Goal: Information Seeking & Learning: Find specific fact

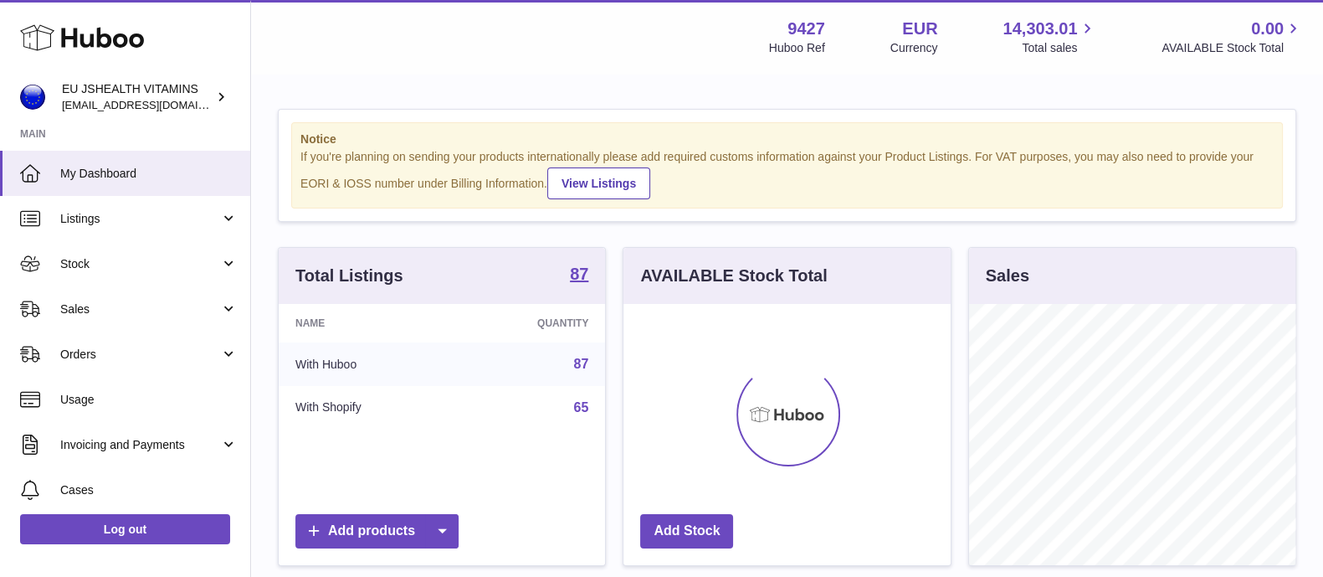
scroll to position [261, 326]
click at [100, 301] on span "Sales" at bounding box center [140, 309] width 160 height 16
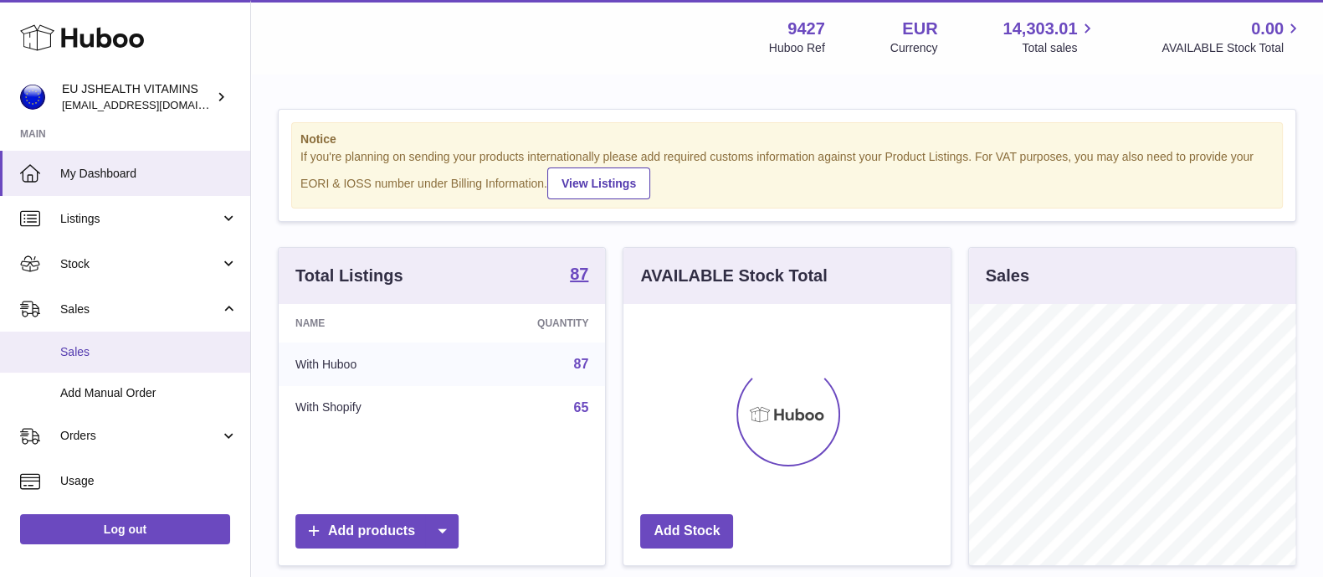
click at [84, 348] on span "Sales" at bounding box center [148, 352] width 177 height 16
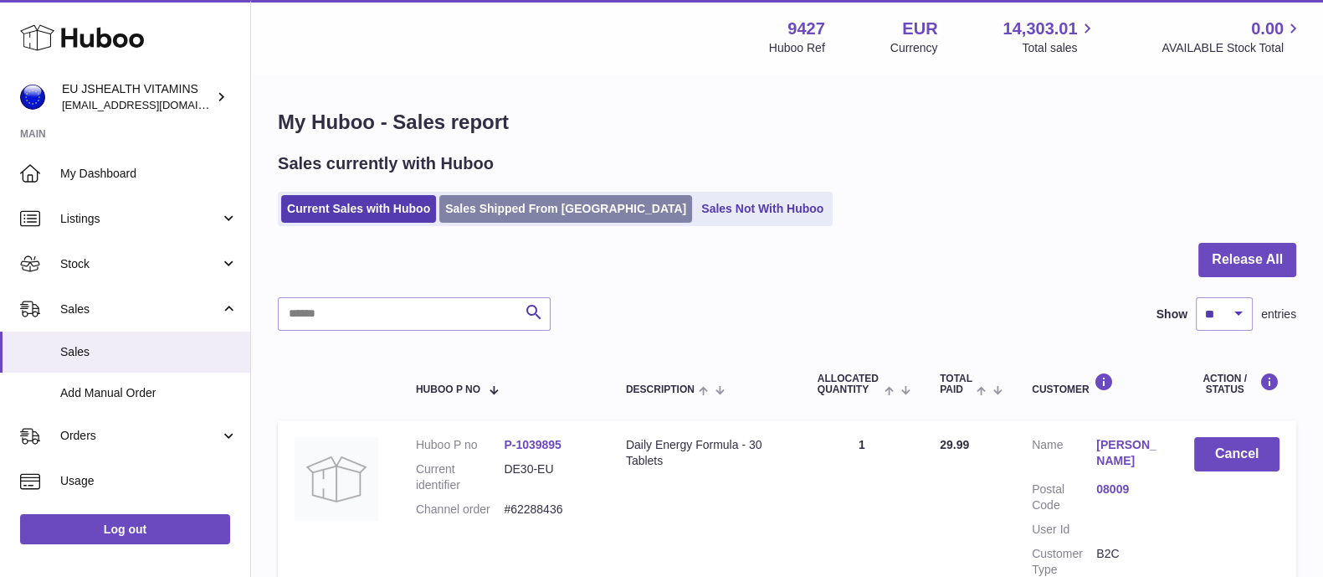
click at [495, 197] on link "Sales Shipped From [GEOGRAPHIC_DATA]" at bounding box center [565, 209] width 253 height 28
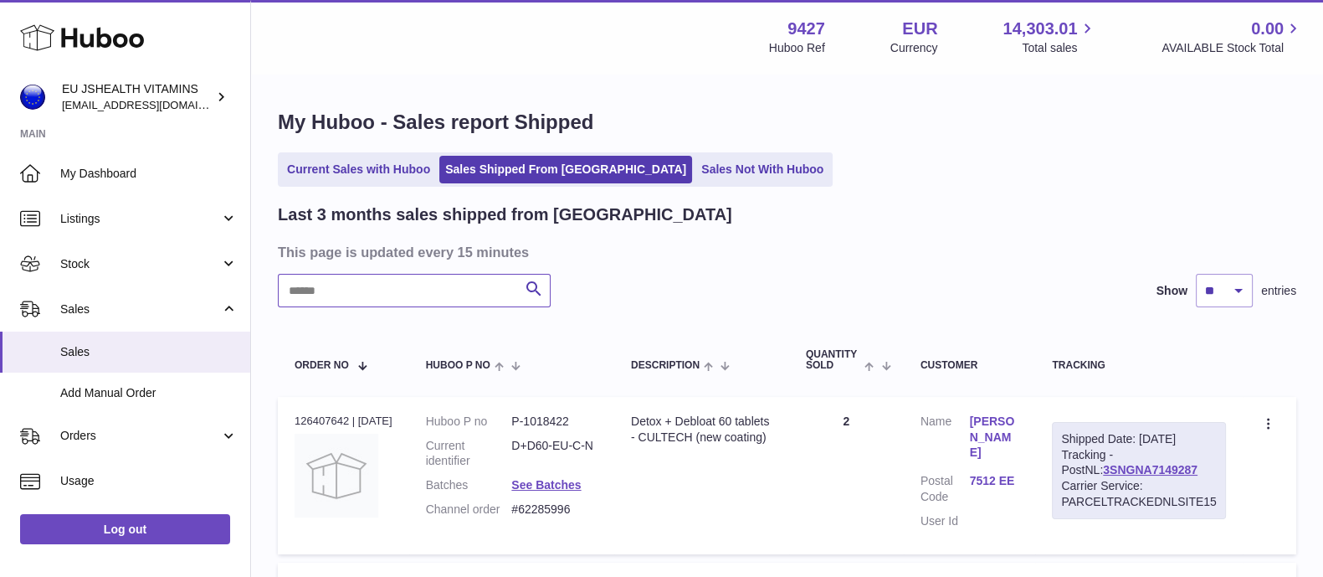
click at [321, 292] on input "text" at bounding box center [414, 290] width 273 height 33
paste input "******"
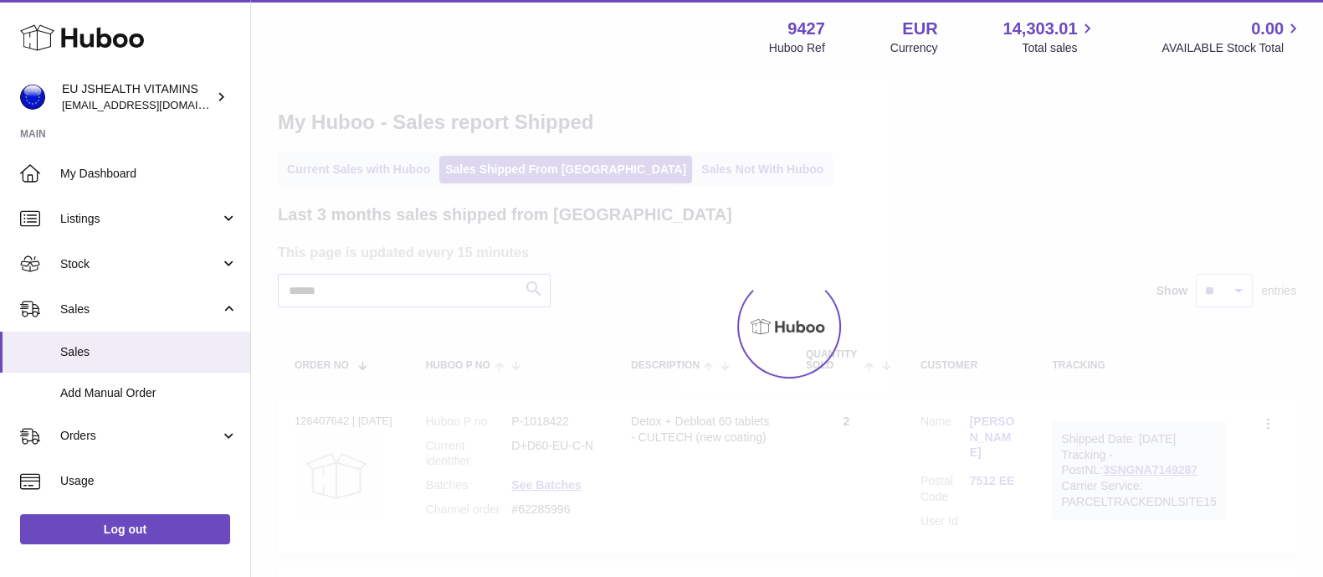
type input "******"
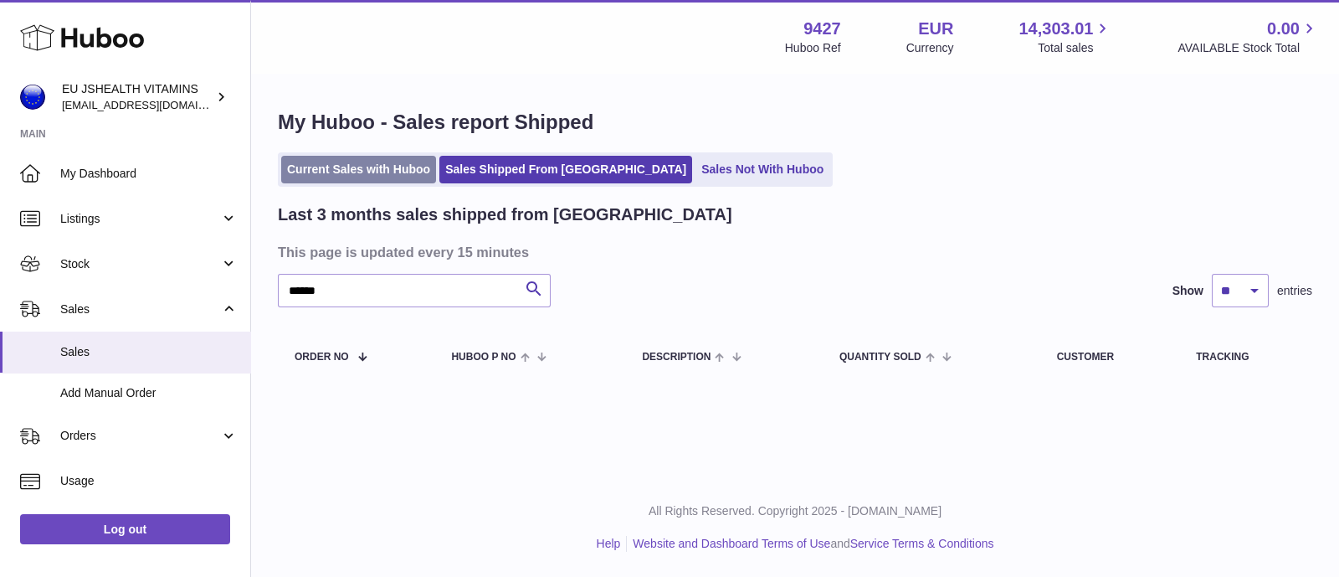
click at [357, 162] on link "Current Sales with Huboo" at bounding box center [358, 170] width 155 height 28
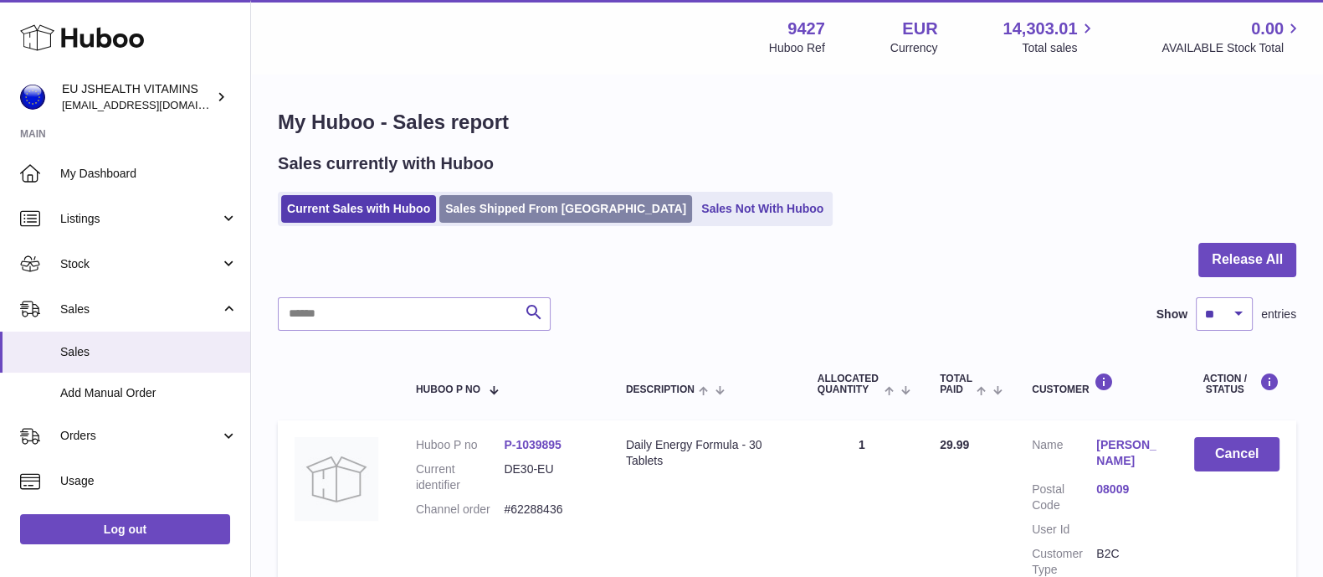
click at [522, 207] on link "Sales Shipped From [GEOGRAPHIC_DATA]" at bounding box center [565, 209] width 253 height 28
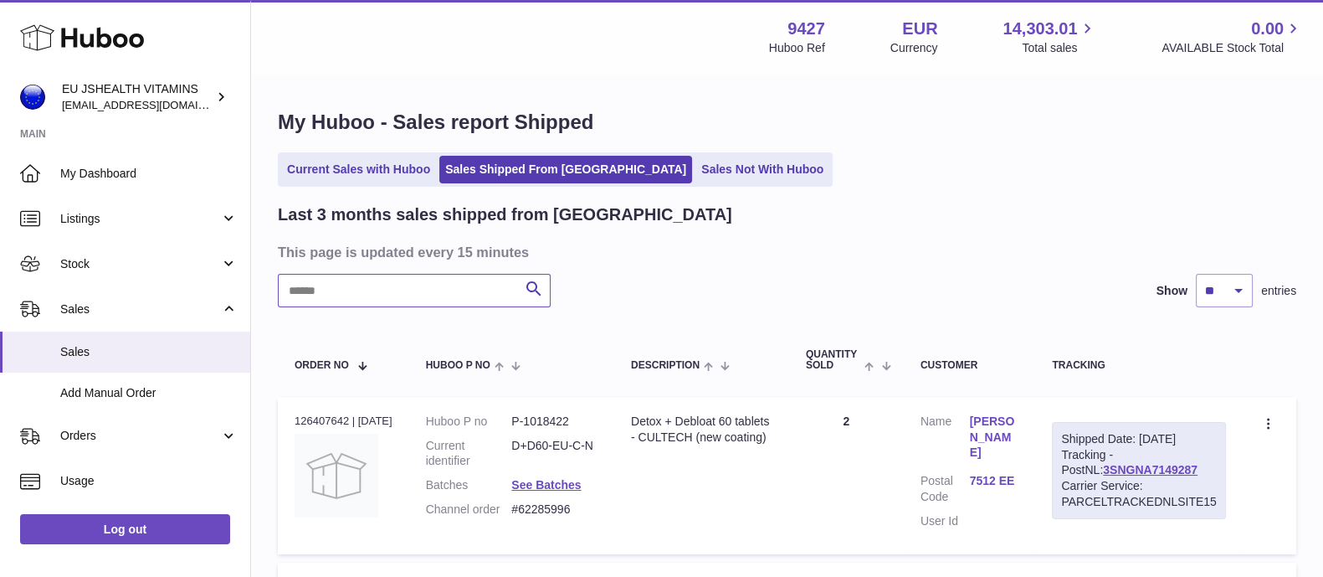
click at [312, 288] on input "text" at bounding box center [414, 290] width 273 height 33
paste input "******"
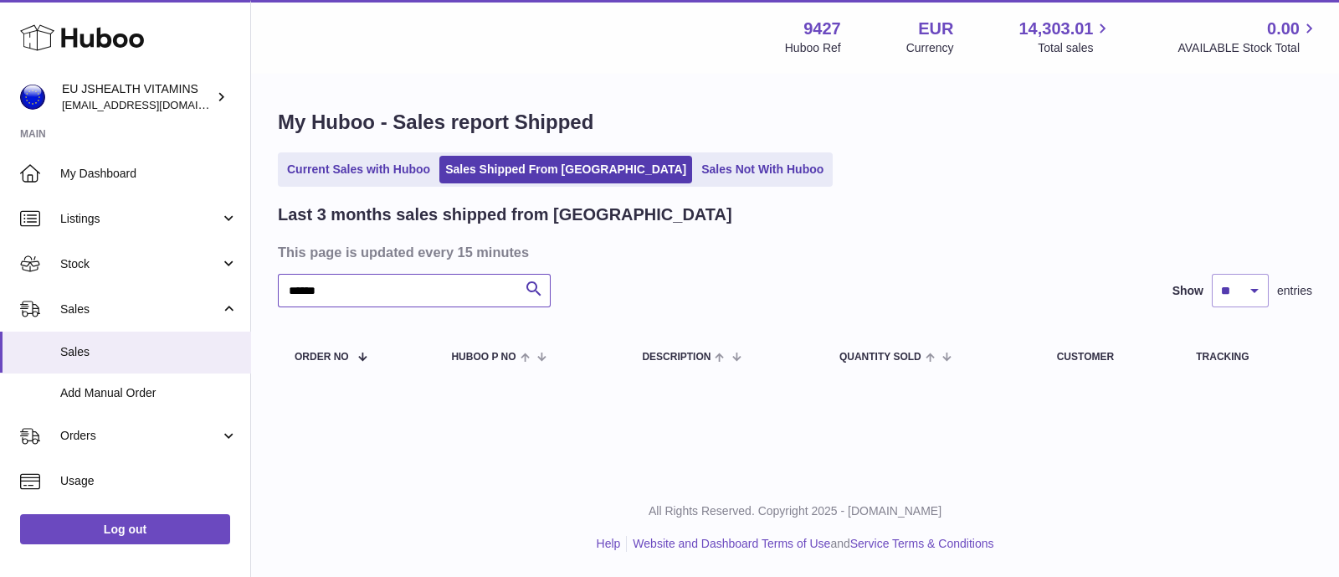
drag, startPoint x: 342, startPoint y: 292, endPoint x: 269, endPoint y: 286, distance: 73.9
click at [269, 286] on div "My Huboo - Sales report Shipped Current Sales with Huboo Sales Shipped From Hub…" at bounding box center [795, 248] width 1088 height 346
paste input "text"
drag, startPoint x: 337, startPoint y: 290, endPoint x: 234, endPoint y: 283, distance: 103.2
click at [247, 287] on div "Huboo EU JSHEALTH VITAMINS internalAdmin-9427@internal.huboo.com Main My Dashbo…" at bounding box center [669, 288] width 1339 height 577
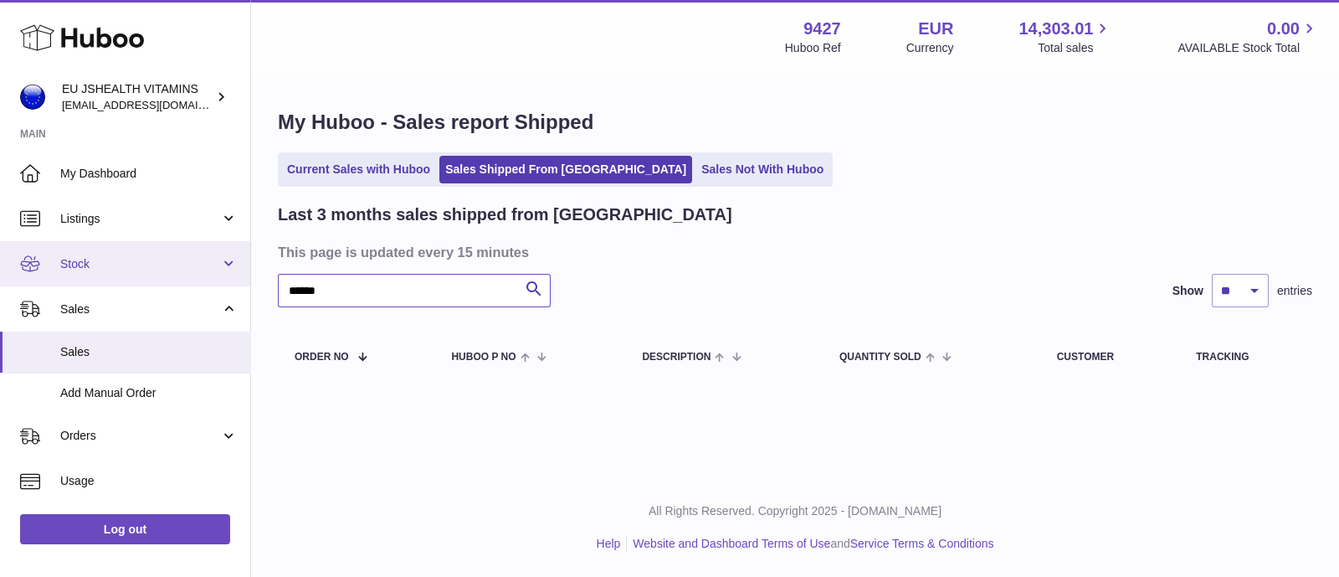
paste input "*"
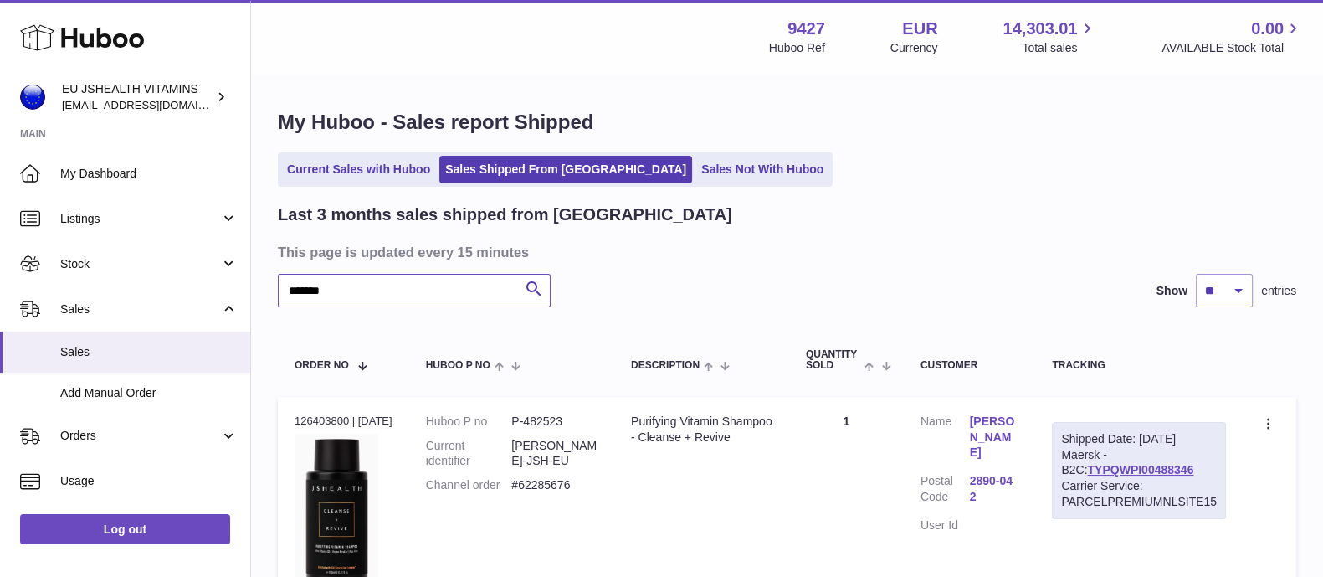
type input "*******"
click at [1245, 287] on select "** ** **" at bounding box center [1224, 290] width 57 height 33
select select "**"
click at [1196, 274] on select "** ** **" at bounding box center [1224, 290] width 57 height 33
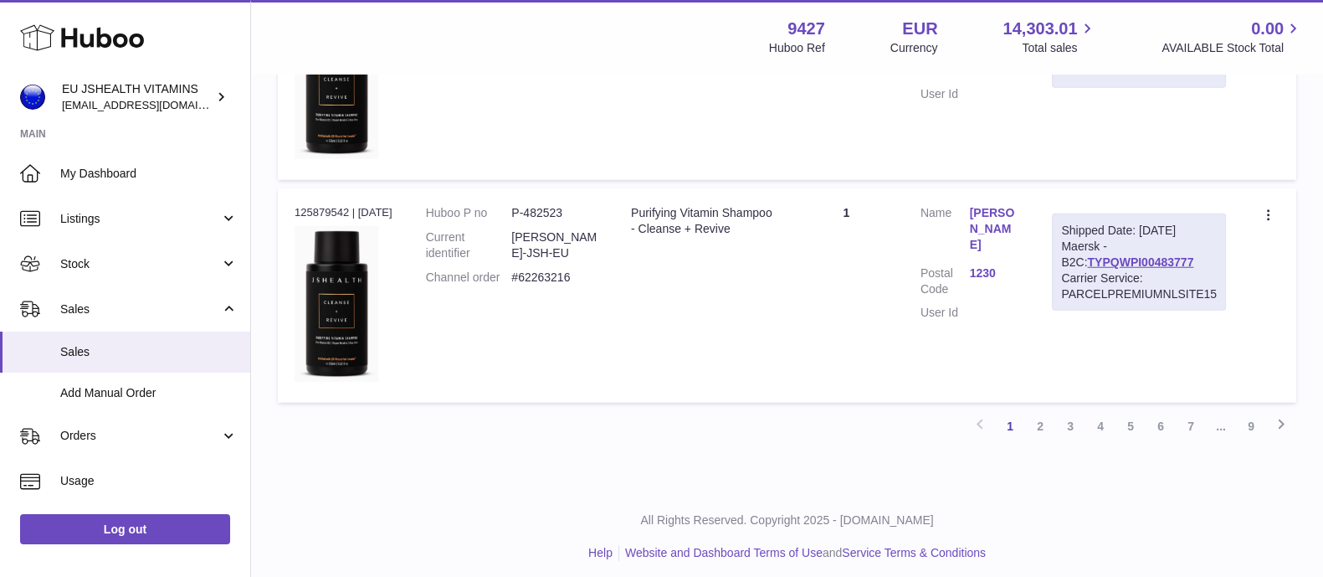
scroll to position [5561, 0]
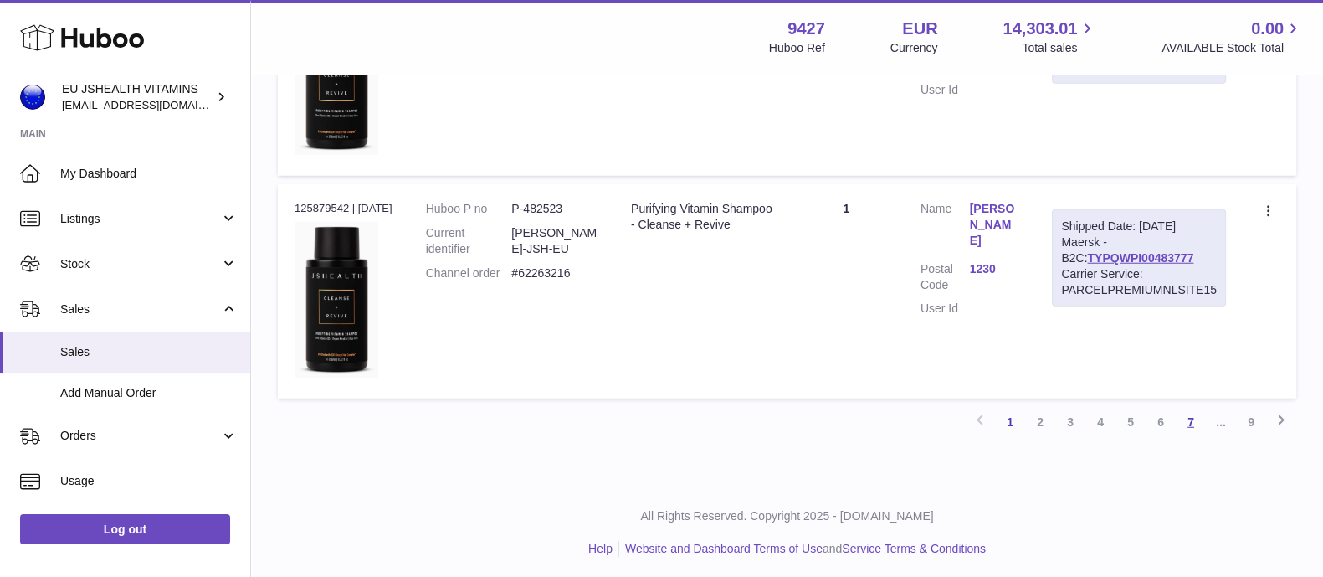
click at [1193, 417] on link "7" at bounding box center [1191, 422] width 30 height 30
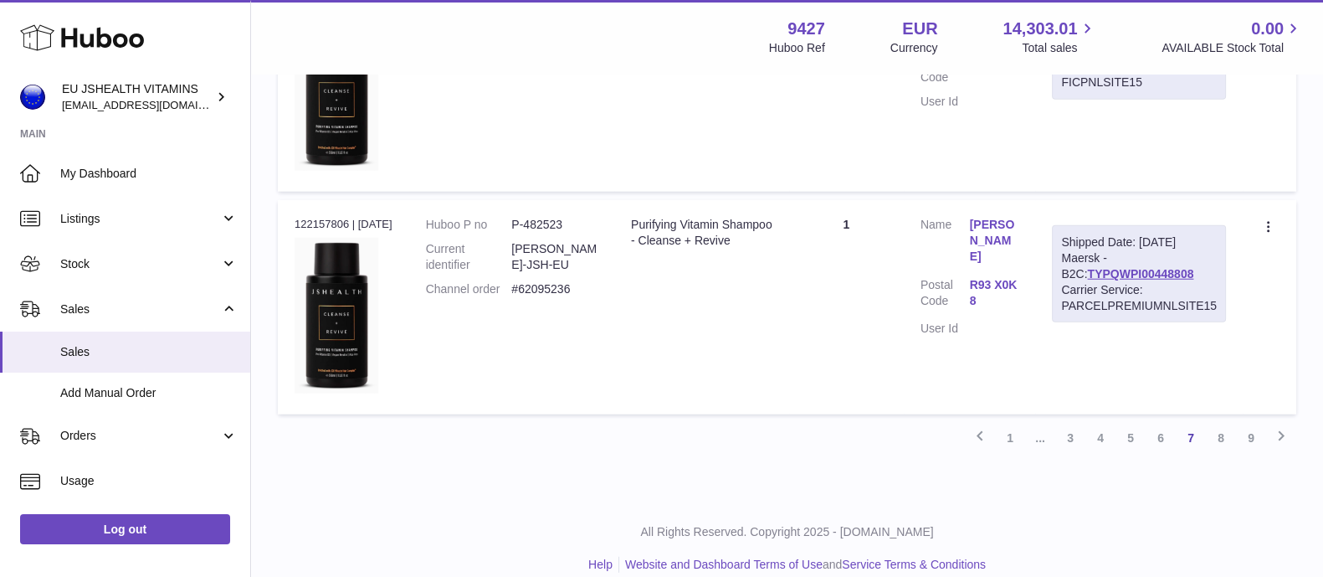
scroll to position [5561, 0]
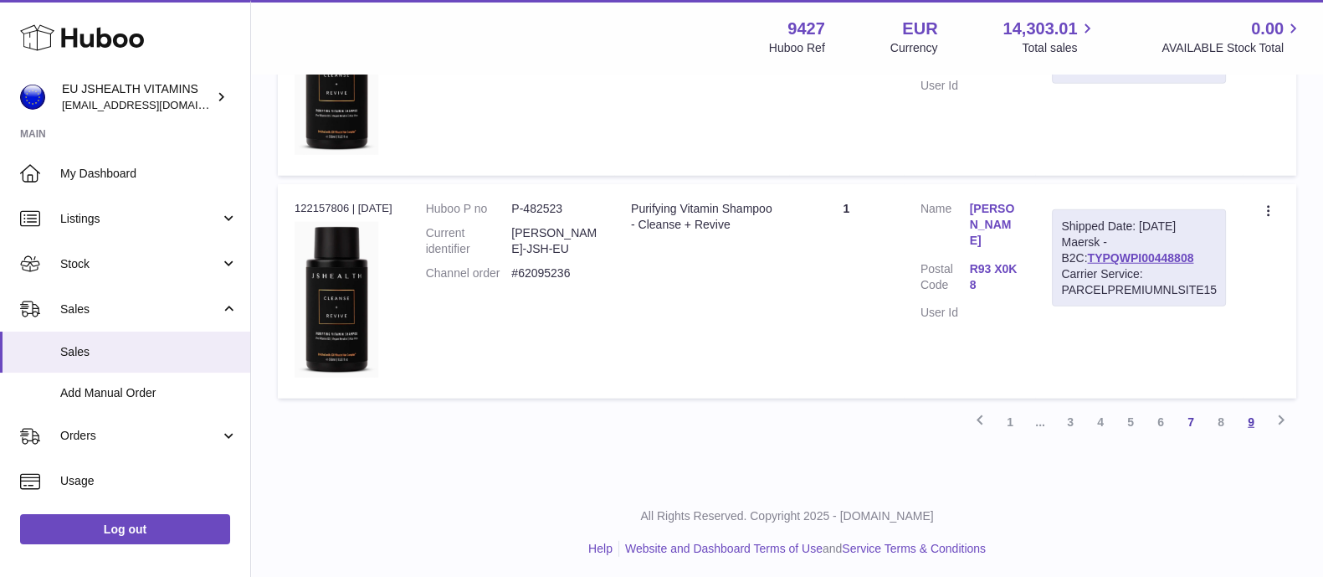
click at [1250, 418] on link "9" at bounding box center [1251, 422] width 30 height 30
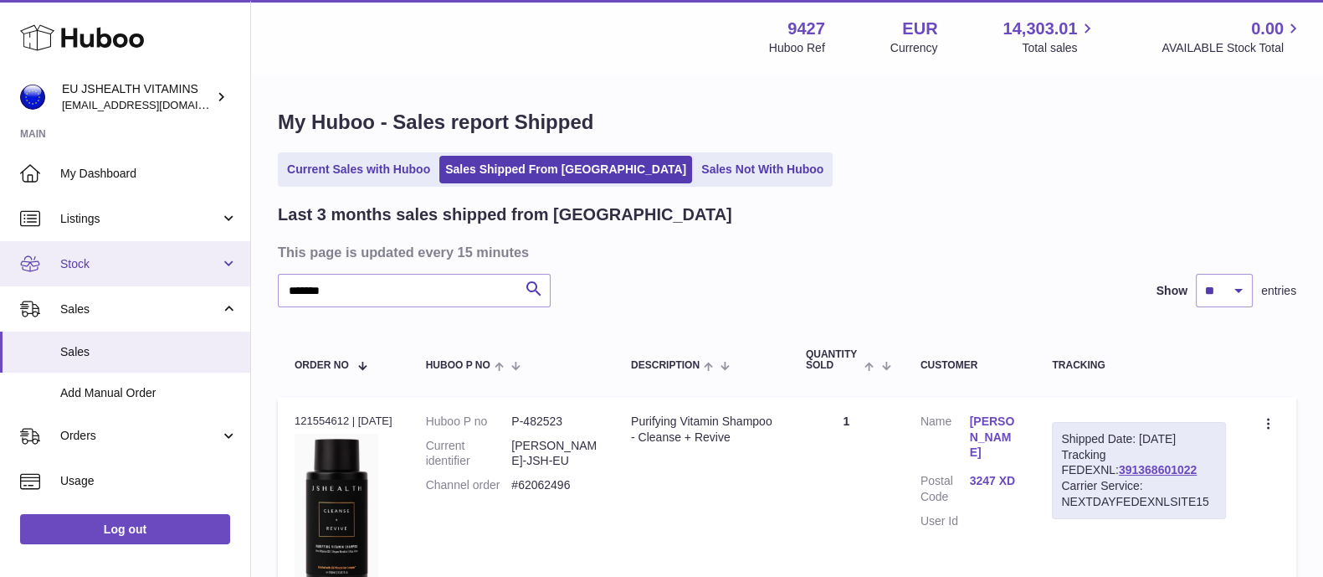
click at [82, 266] on span "Stock" at bounding box center [140, 264] width 160 height 16
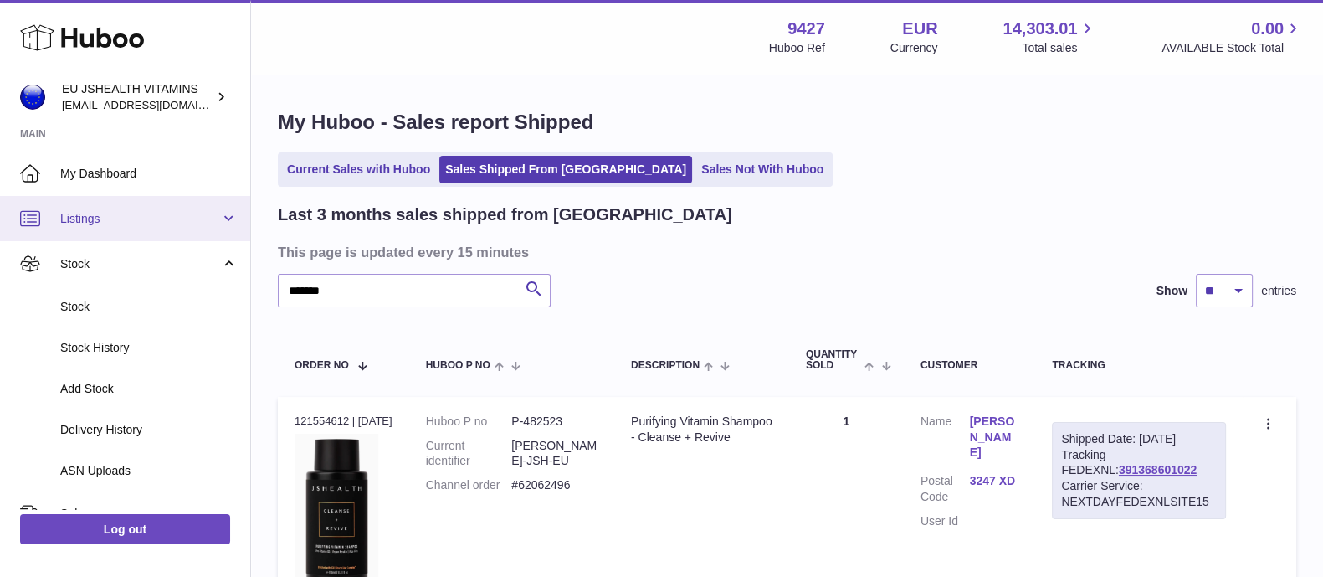
click at [74, 216] on span "Listings" at bounding box center [140, 219] width 160 height 16
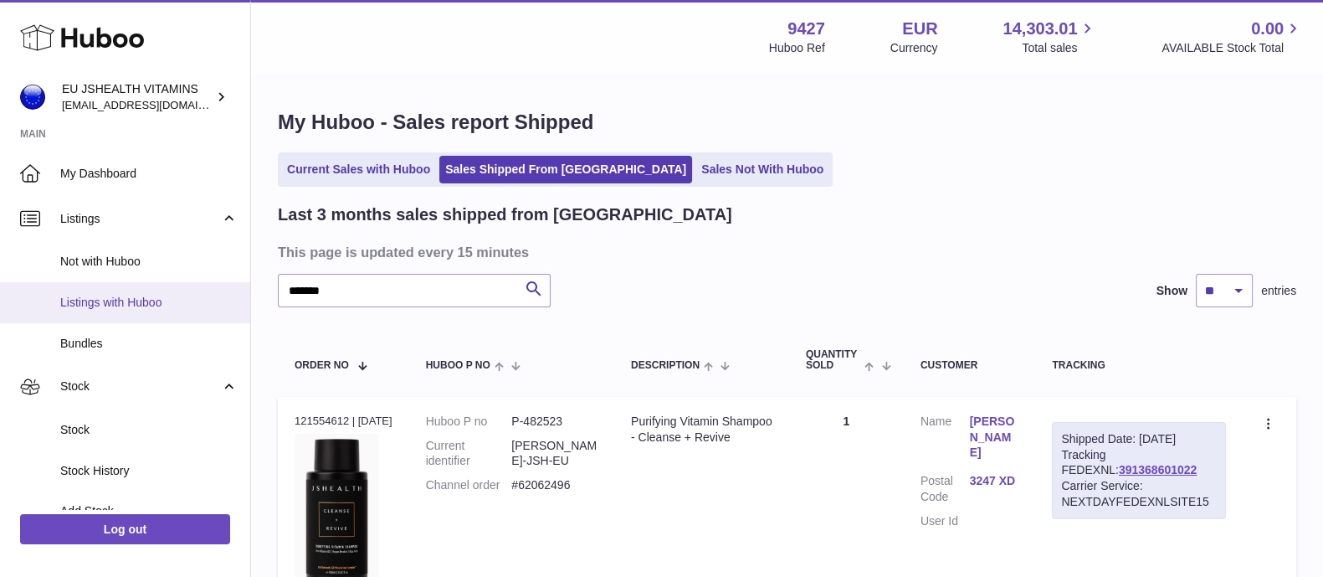
click at [90, 303] on span "Listings with Huboo" at bounding box center [148, 303] width 177 height 16
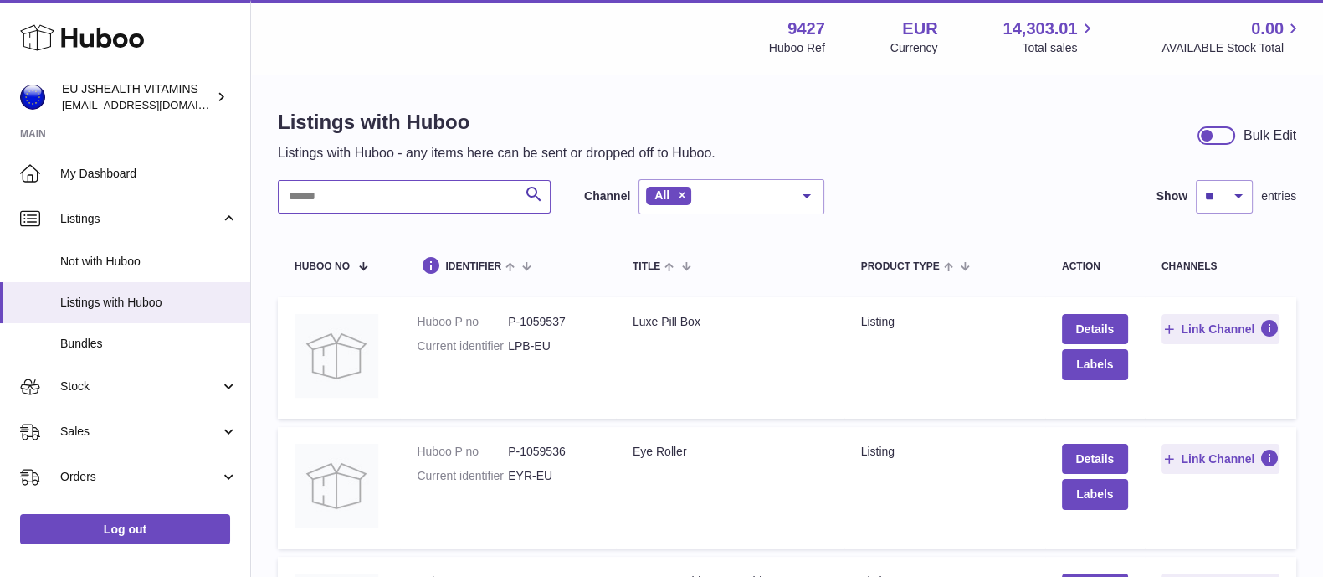
click at [297, 212] on input "text" at bounding box center [414, 196] width 273 height 33
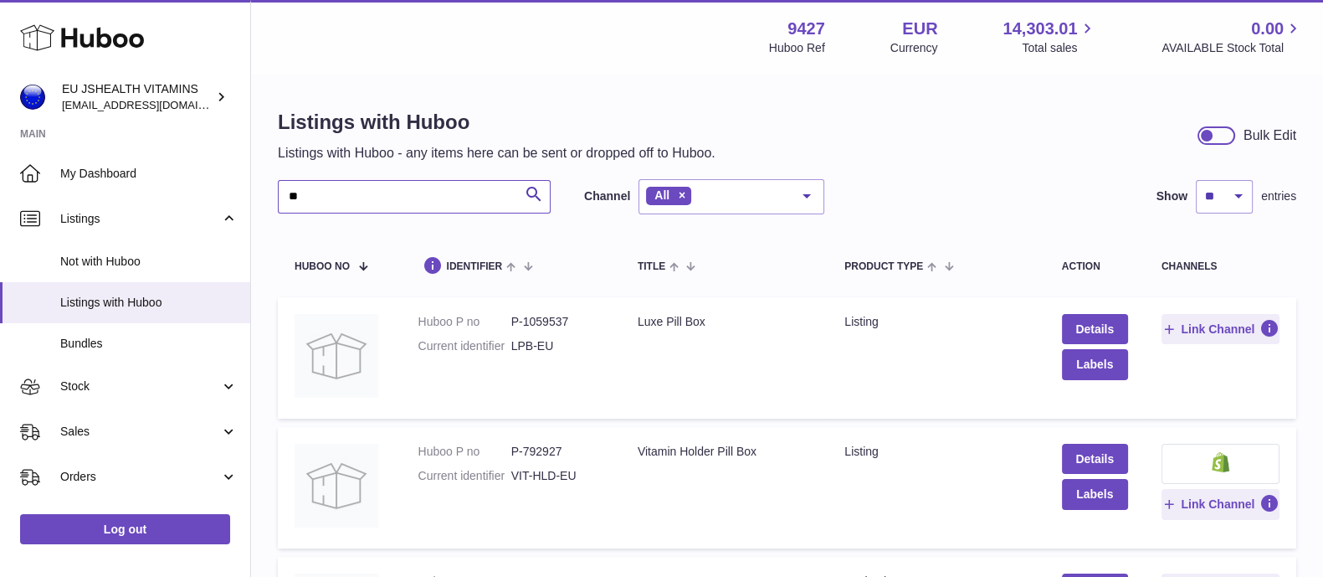
type input "*"
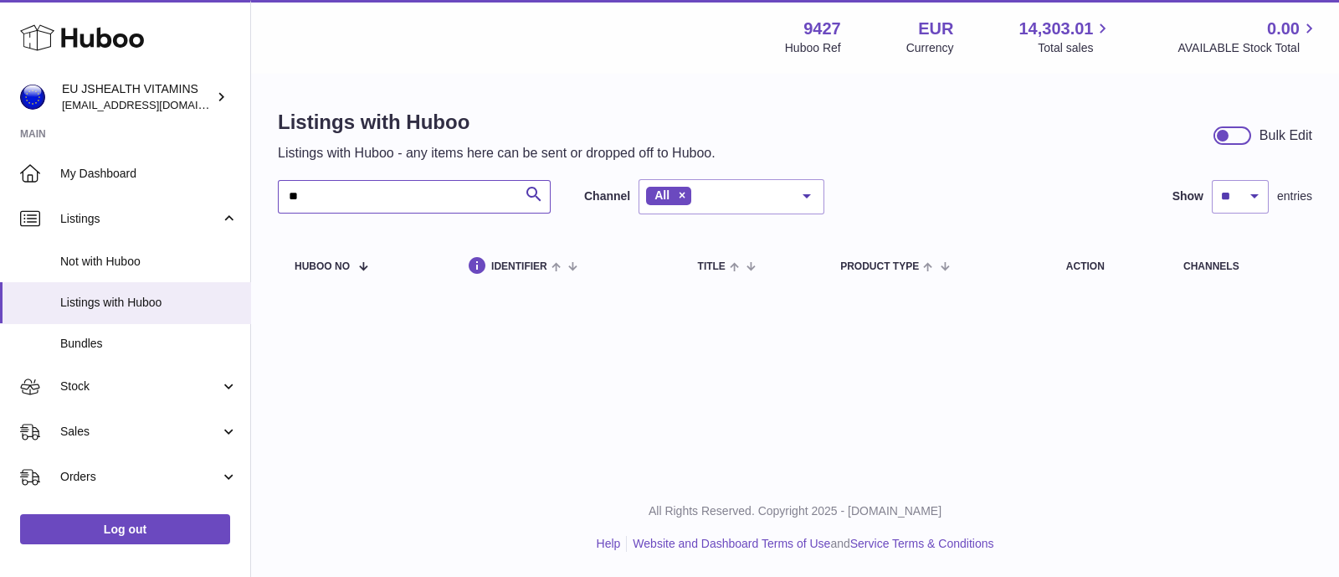
type input "*"
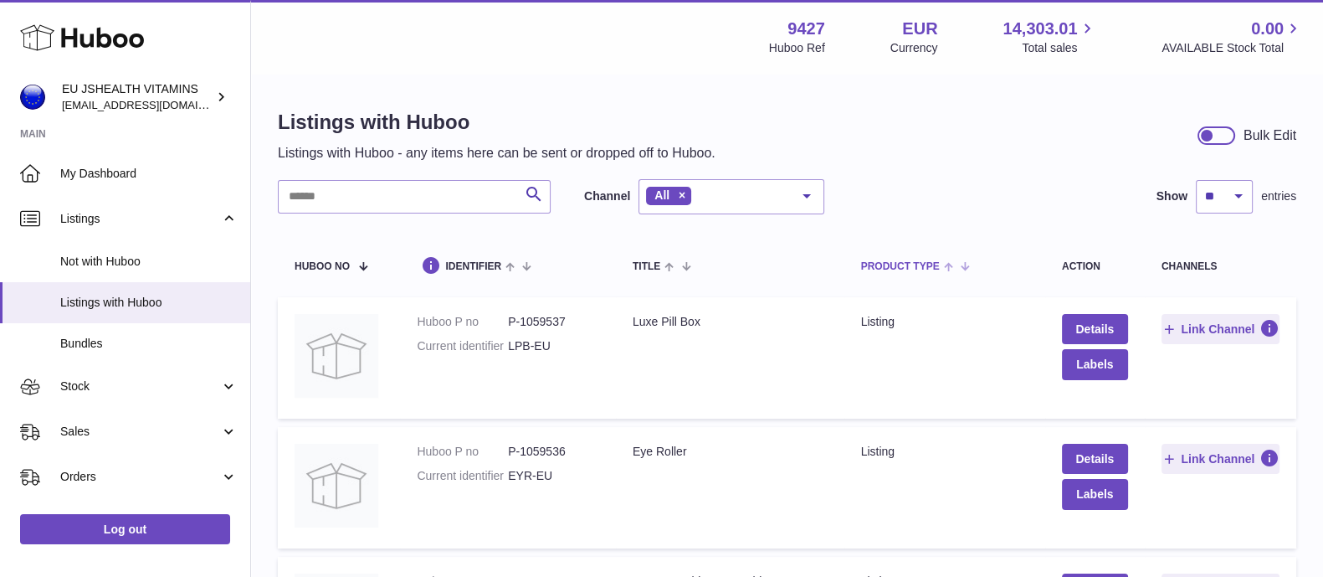
click at [940, 272] on span at bounding box center [953, 265] width 26 height 13
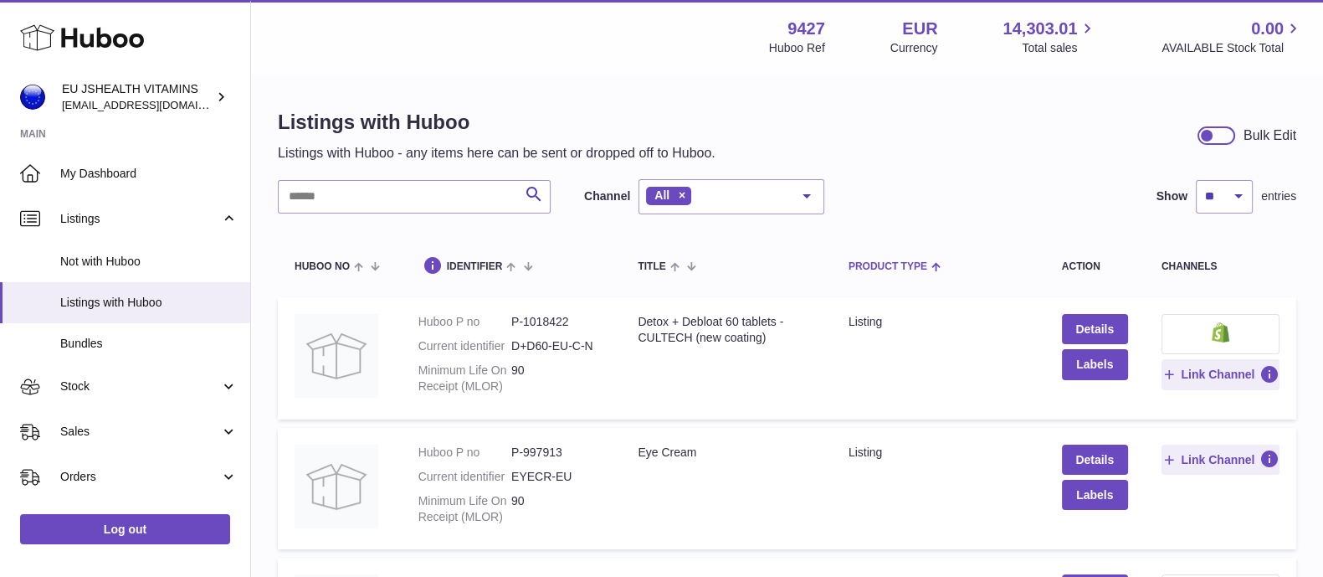
click at [927, 270] on span at bounding box center [934, 265] width 14 height 13
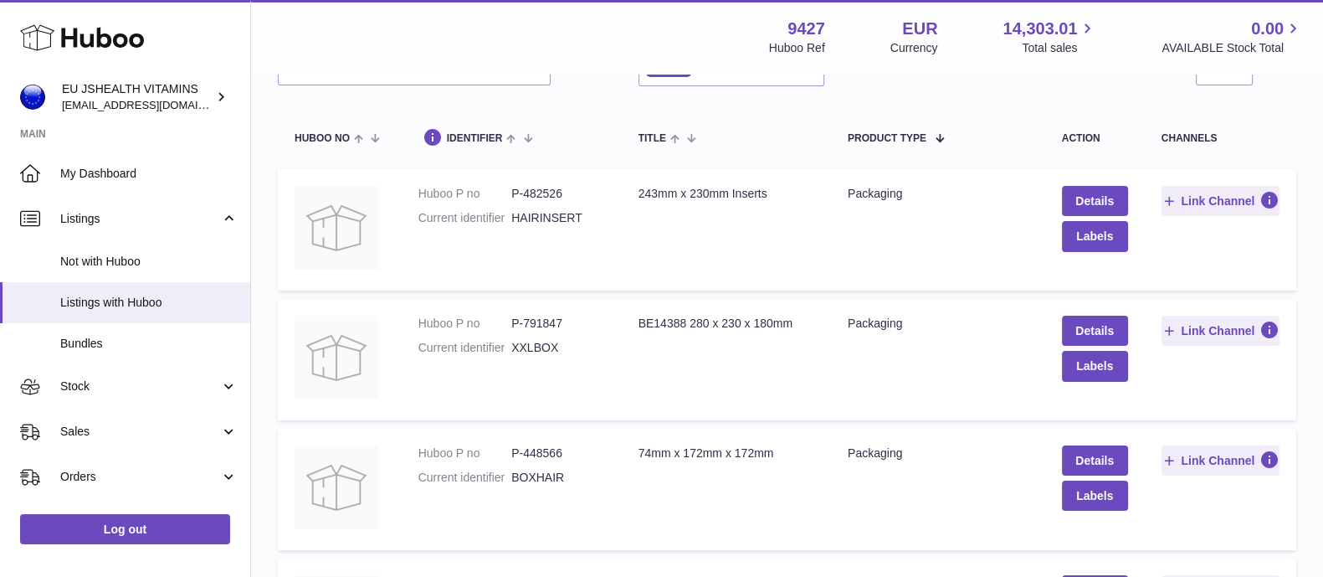
scroll to position [208, 0]
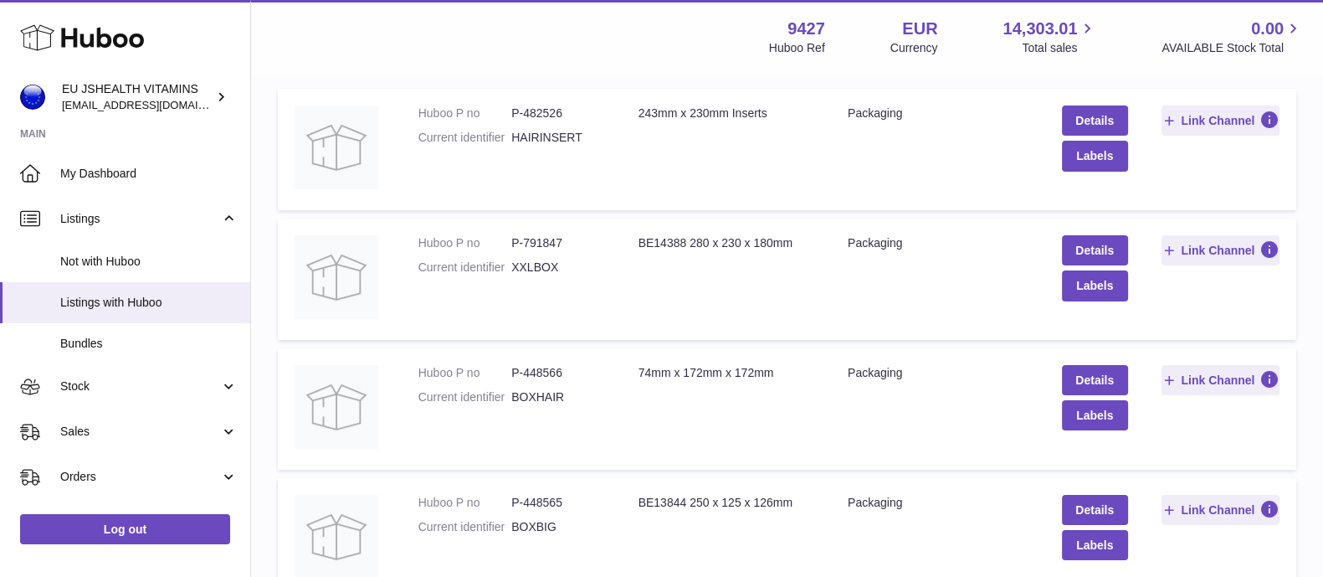
drag, startPoint x: 511, startPoint y: 267, endPoint x: 558, endPoint y: 267, distance: 47.7
click at [558, 267] on dd "XXLBOX" at bounding box center [557, 267] width 93 height 16
copy dd "XXLBOX"
